Goal: Information Seeking & Learning: Learn about a topic

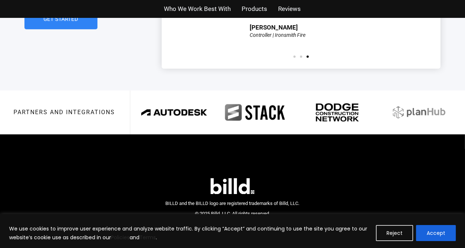
scroll to position [1757, 0]
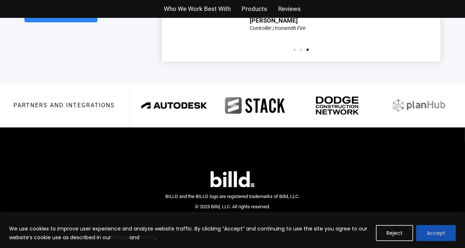
click at [440, 232] on button "Accept" at bounding box center [436, 233] width 40 height 16
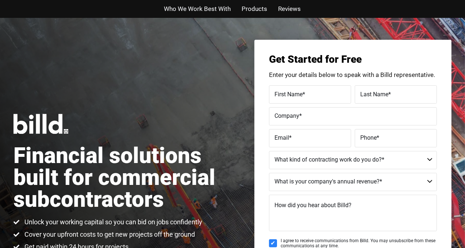
scroll to position [0, 0]
click at [213, 9] on span "Who We Work Best With" at bounding box center [197, 9] width 67 height 11
